Goal: Use online tool/utility: Utilize a website feature to perform a specific function

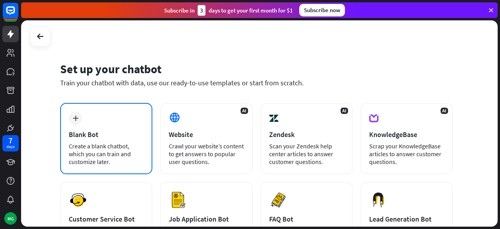
click at [129, 132] on div "Blank Bot" at bounding box center [106, 134] width 75 height 9
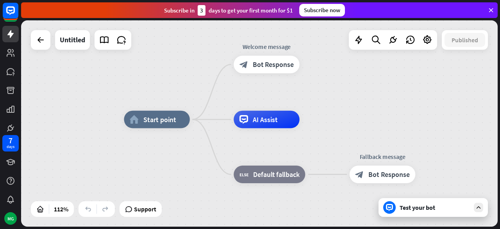
click at [111, 88] on div "home_2 Start point Welcome message block_bot_response Bot Response AI Assist bl…" at bounding box center [259, 123] width 477 height 206
click at [151, 123] on span "Start point" at bounding box center [159, 119] width 33 height 9
click at [103, 68] on div "home_2 Start point Welcome message block_bot_response Bot Response AI Assist bl…" at bounding box center [259, 123] width 477 height 206
click at [35, 36] on div at bounding box center [41, 40] width 16 height 16
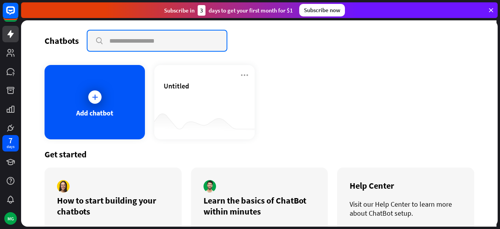
click at [152, 37] on input "text" at bounding box center [157, 40] width 139 height 20
